Goal: Find contact information: Find contact information

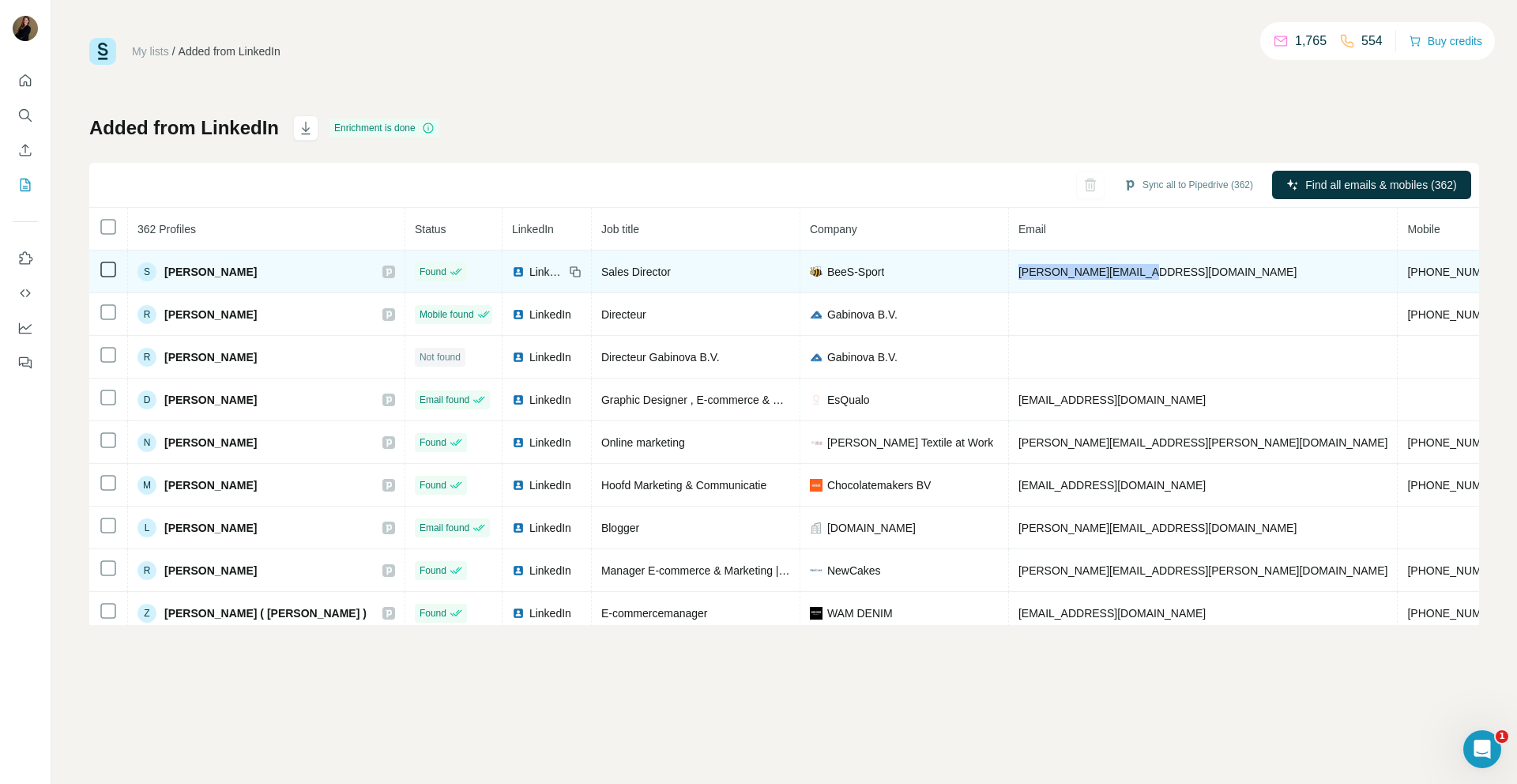
drag, startPoint x: 1058, startPoint y: 267, endPoint x: 964, endPoint y: 269, distance: 94.0
click at [1009, 269] on td "[PERSON_NAME][EMAIL_ADDRESS][DOMAIN_NAME]" at bounding box center [1203, 271] width 389 height 42
copy span "[PERSON_NAME][EMAIL_ADDRESS][DOMAIN_NAME]"
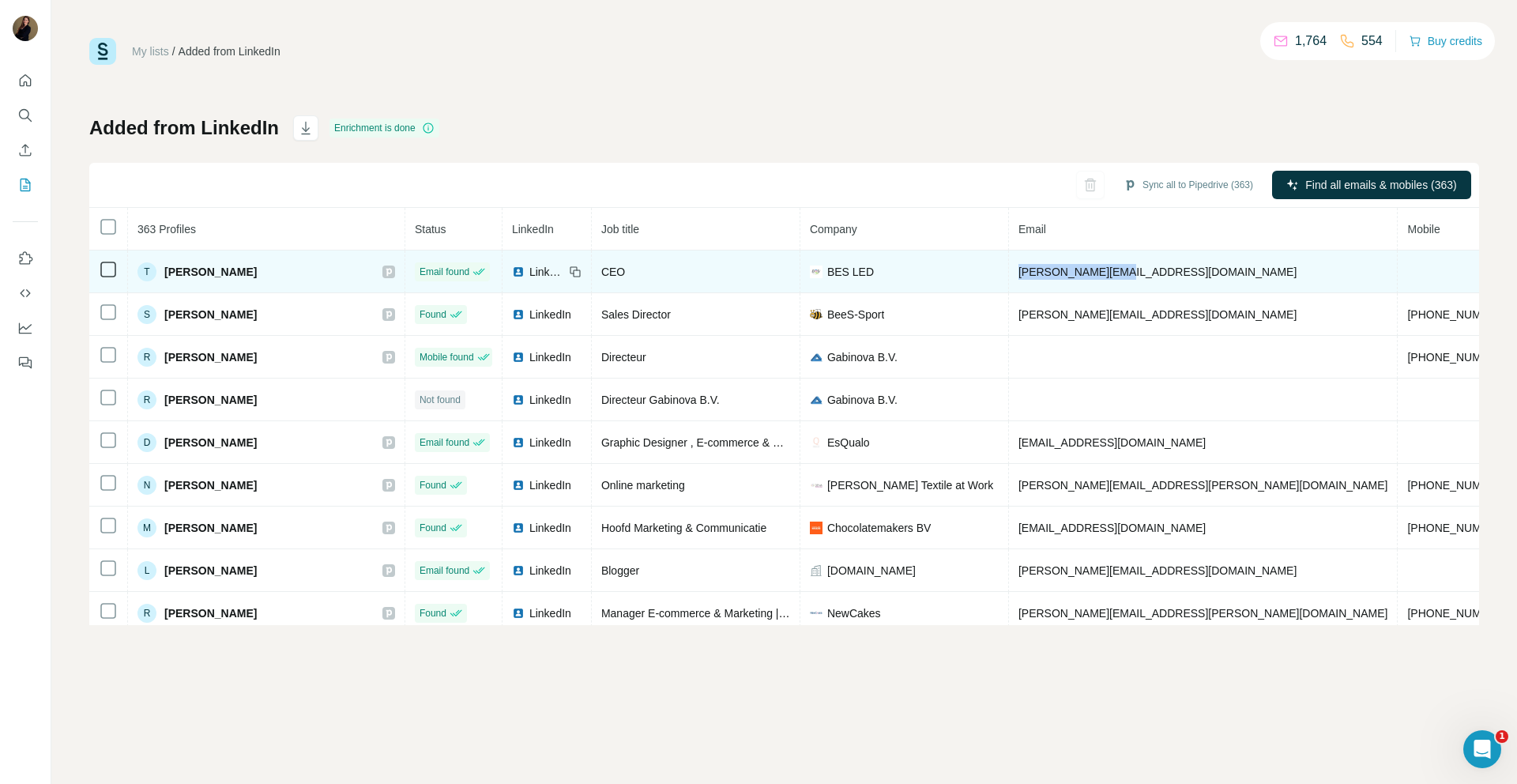
drag, startPoint x: 1073, startPoint y: 266, endPoint x: 955, endPoint y: 264, distance: 118.0
click at [955, 264] on tr "T [PERSON_NAME] Email found LinkedIn CEO BES LED [PERSON_NAME][EMAIL_ADDRESS][D…" at bounding box center [1001, 271] width 1823 height 42
copy tr "[PERSON_NAME][EMAIL_ADDRESS][DOMAIN_NAME]"
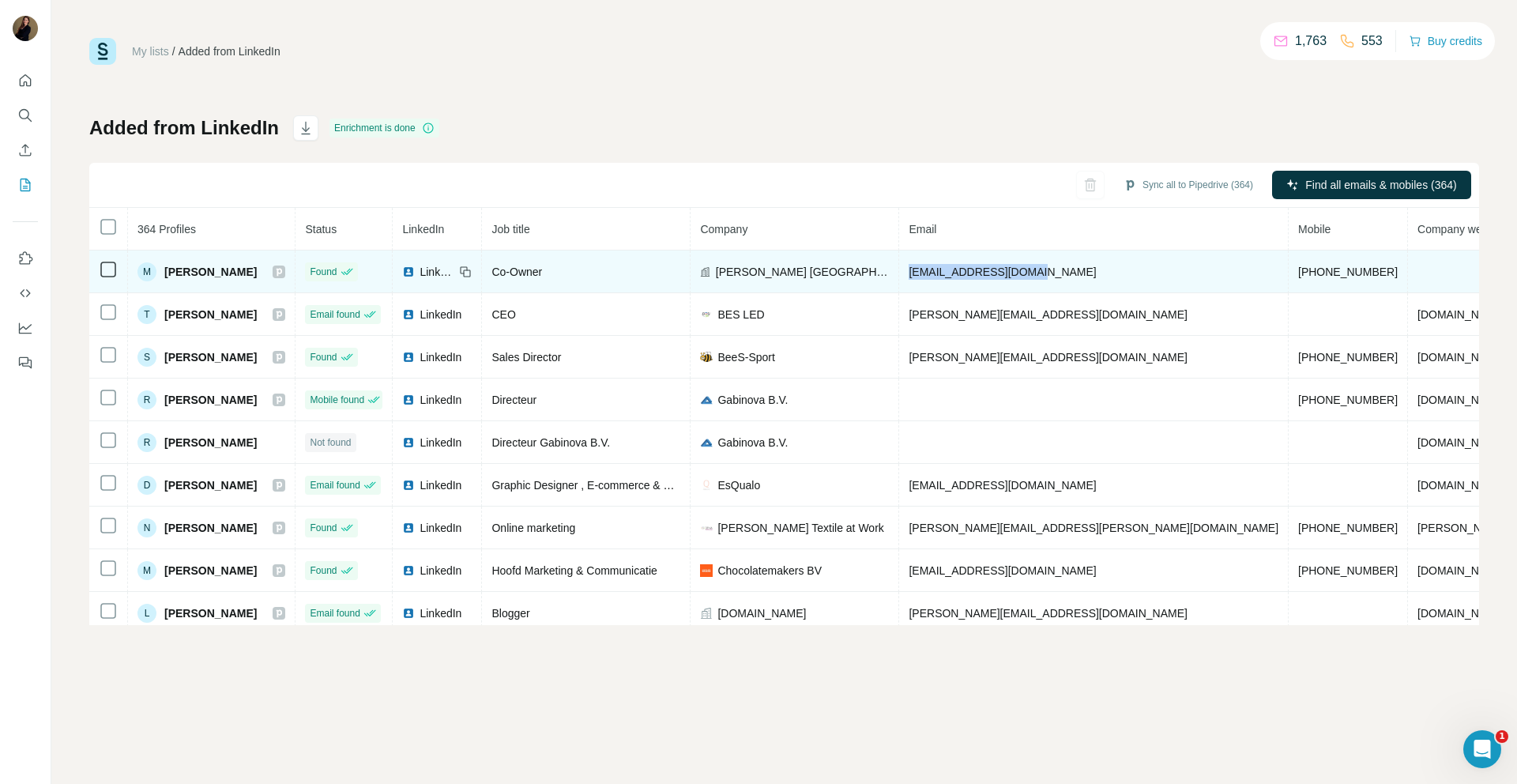
drag, startPoint x: 1074, startPoint y: 271, endPoint x: 963, endPoint y: 267, distance: 111.1
click at [963, 267] on td "marijn@smitsarnhem.nl" at bounding box center [1093, 271] width 389 height 42
copy span "marijn@smitsarnhem.nl"
